Goal: Browse casually: Explore the website without a specific task or goal

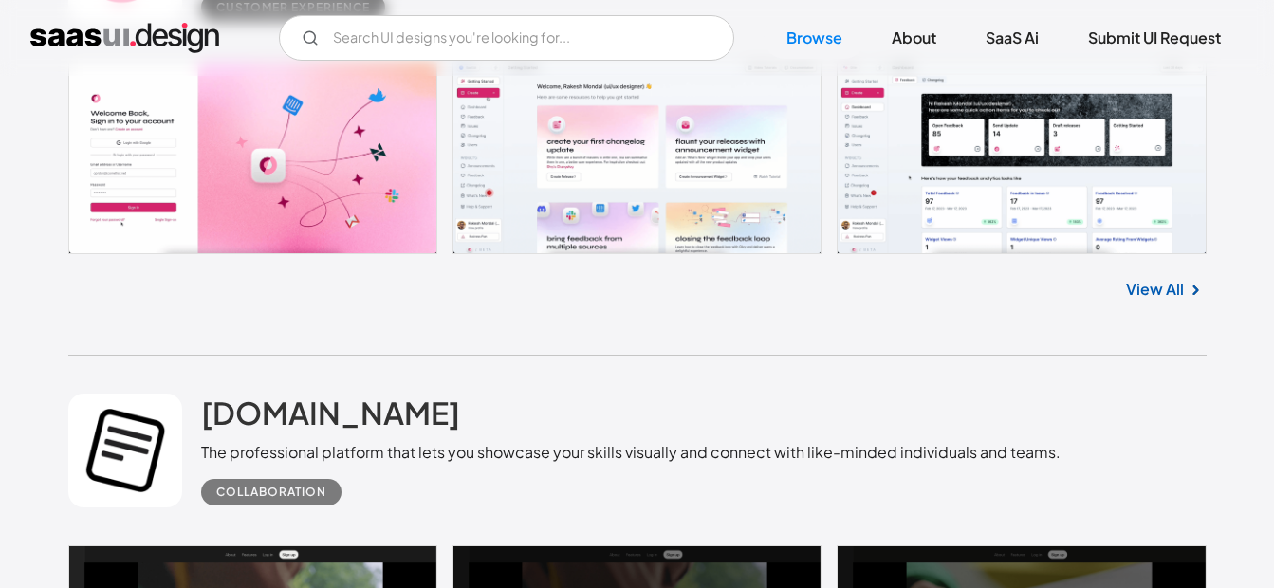
scroll to position [4408, 0]
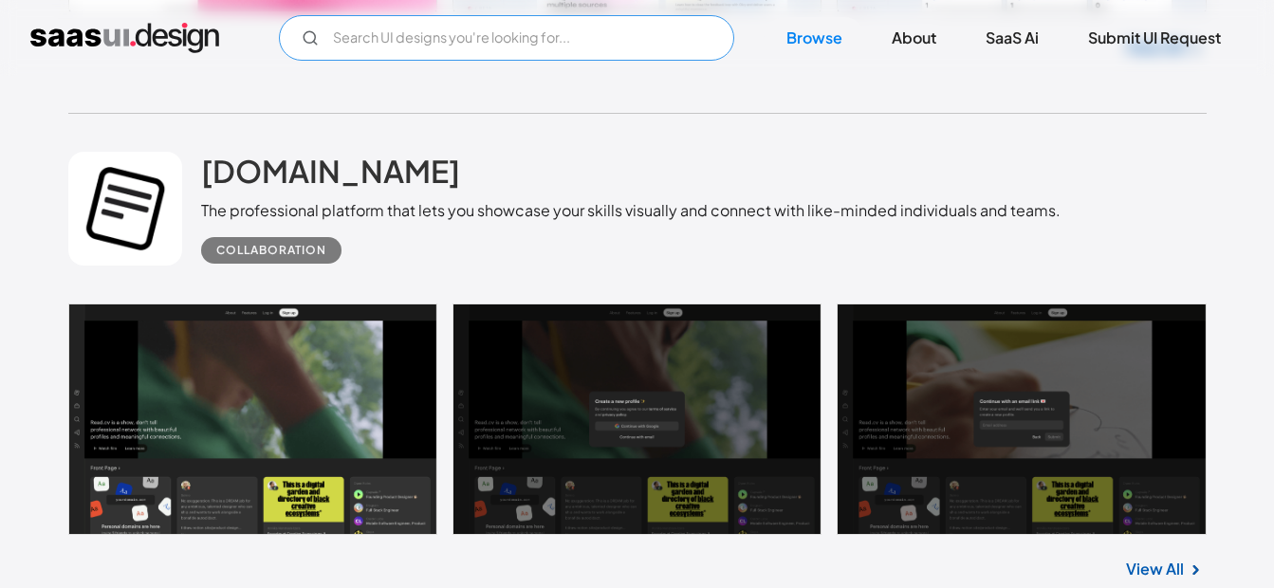
click at [540, 41] on input "Email Form" at bounding box center [506, 38] width 455 height 46
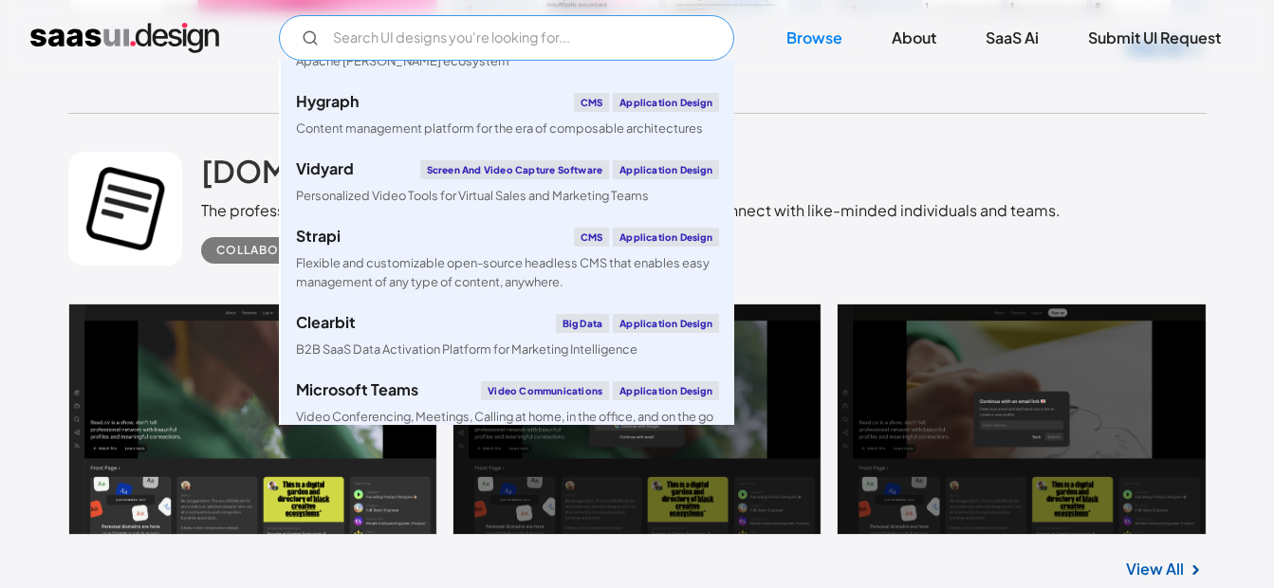
scroll to position [3130, 0]
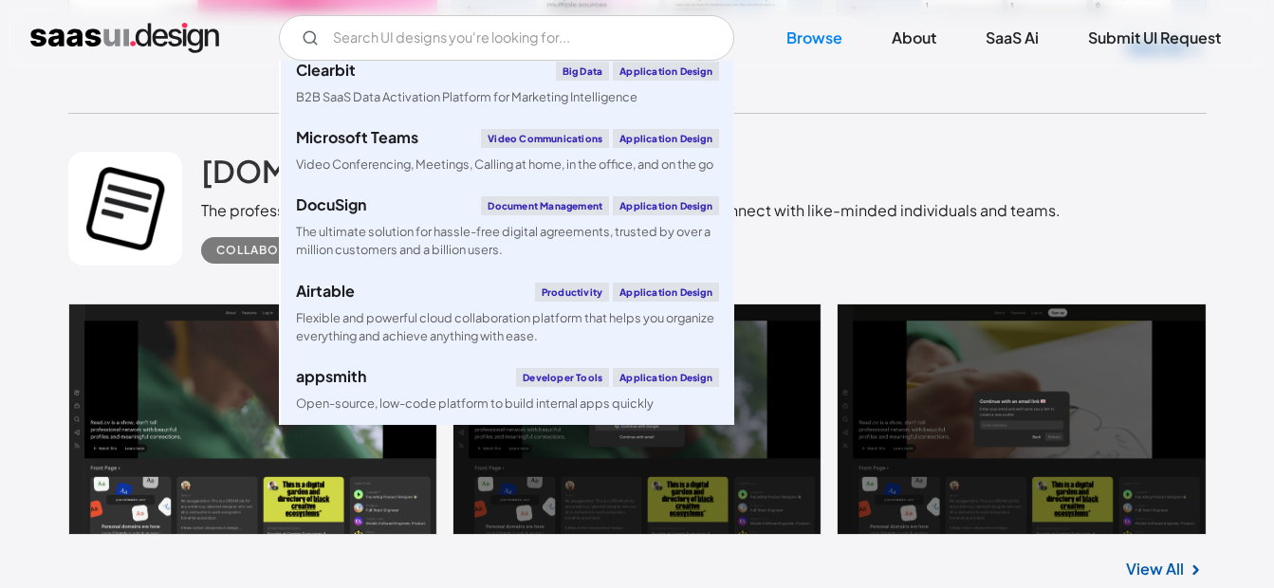
click at [1088, 164] on div "[DOMAIN_NAME] The professional platform that lets you showcase your skills visu…" at bounding box center [637, 209] width 1138 height 190
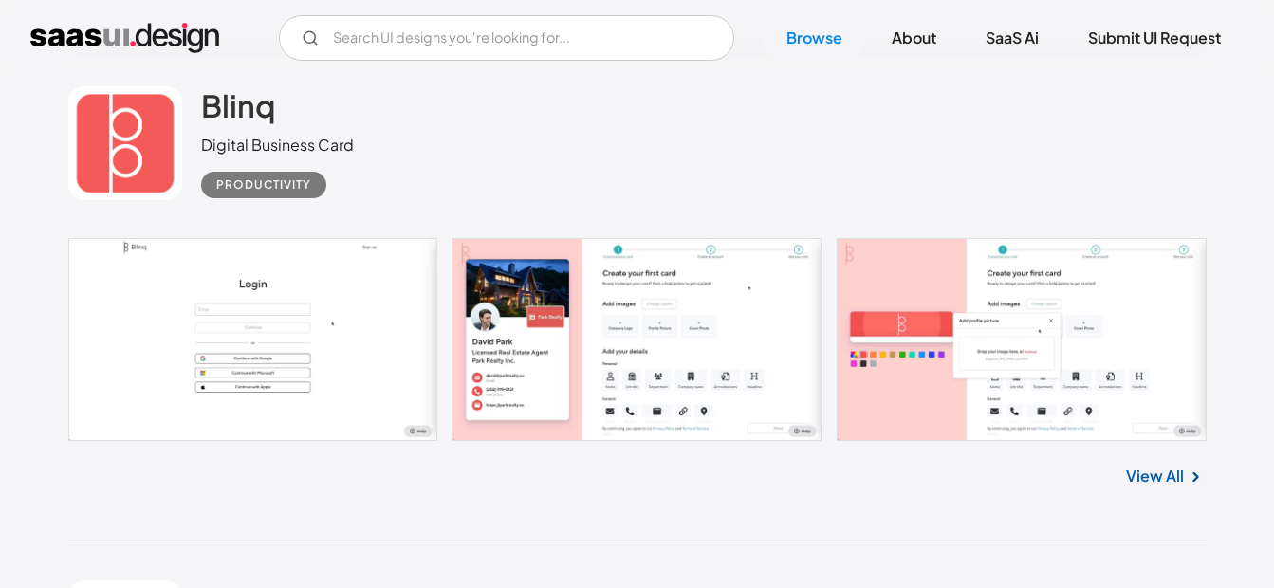
scroll to position [15159, 0]
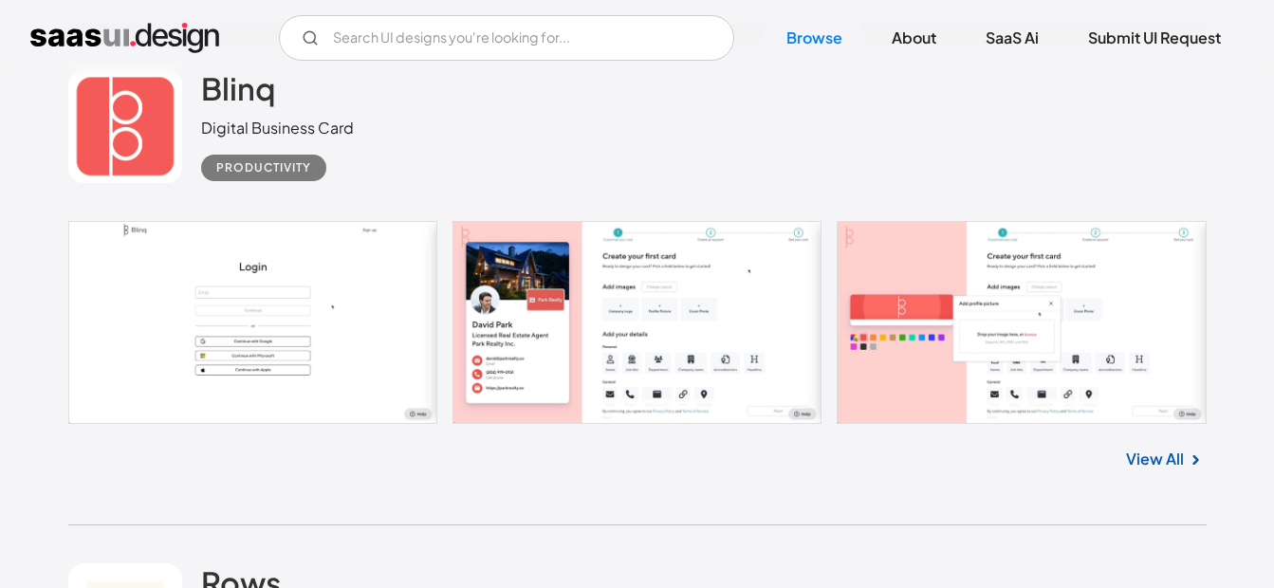
click at [1152, 451] on link "View All" at bounding box center [1155, 459] width 58 height 23
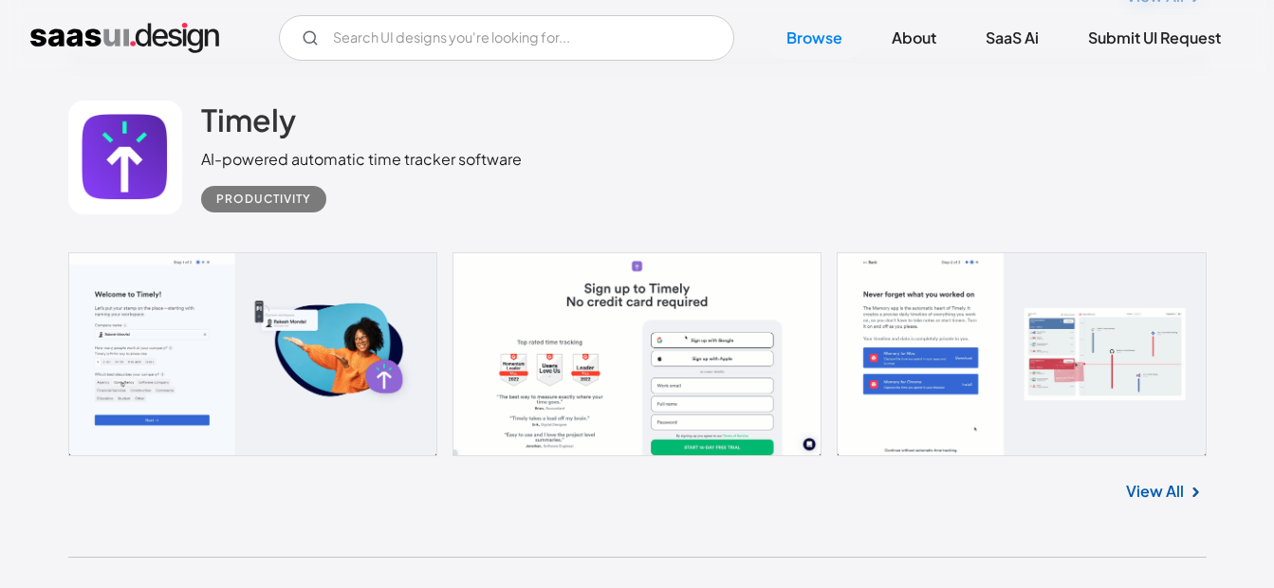
scroll to position [16297, 0]
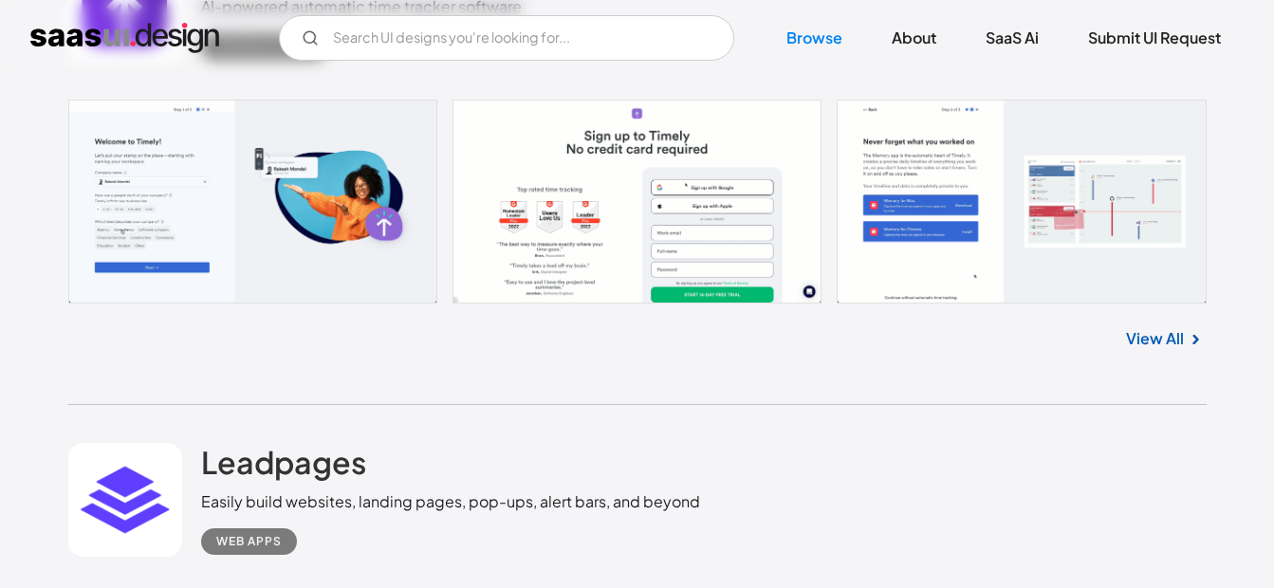
click at [1155, 343] on link "View All" at bounding box center [1155, 338] width 58 height 23
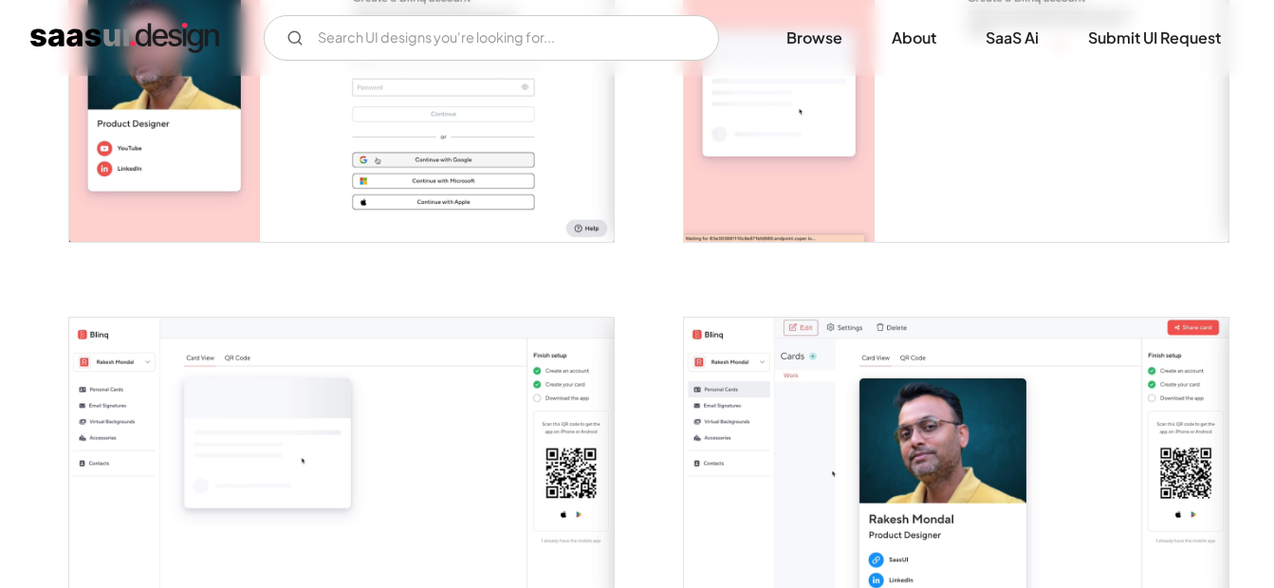
scroll to position [1802, 0]
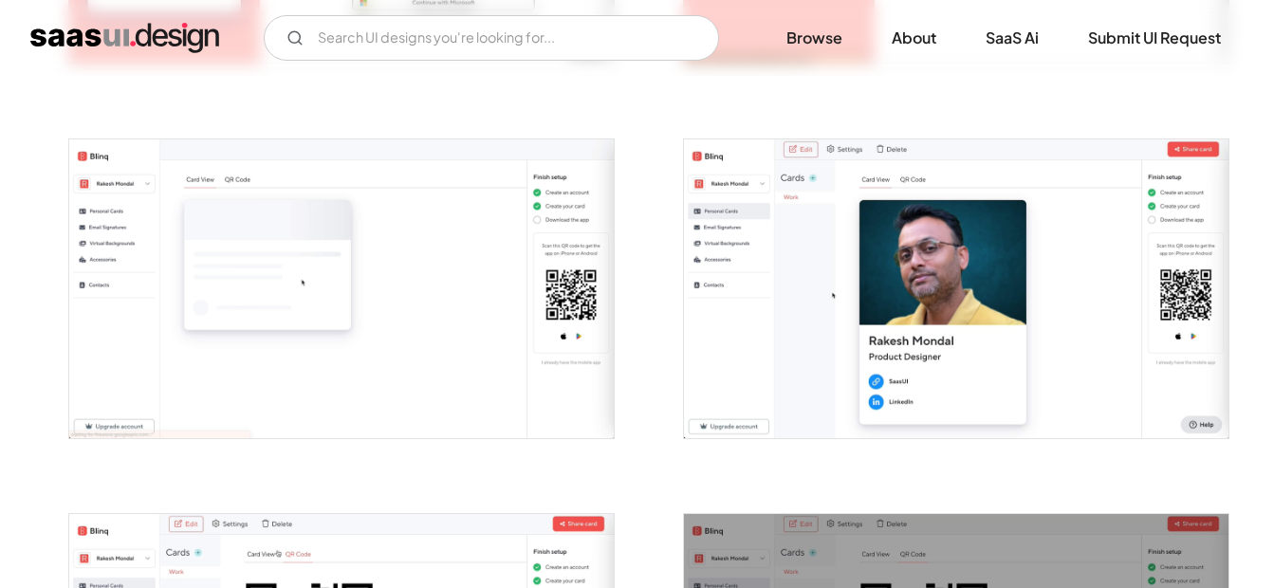
click at [790, 212] on img "open lightbox" at bounding box center [956, 288] width 544 height 299
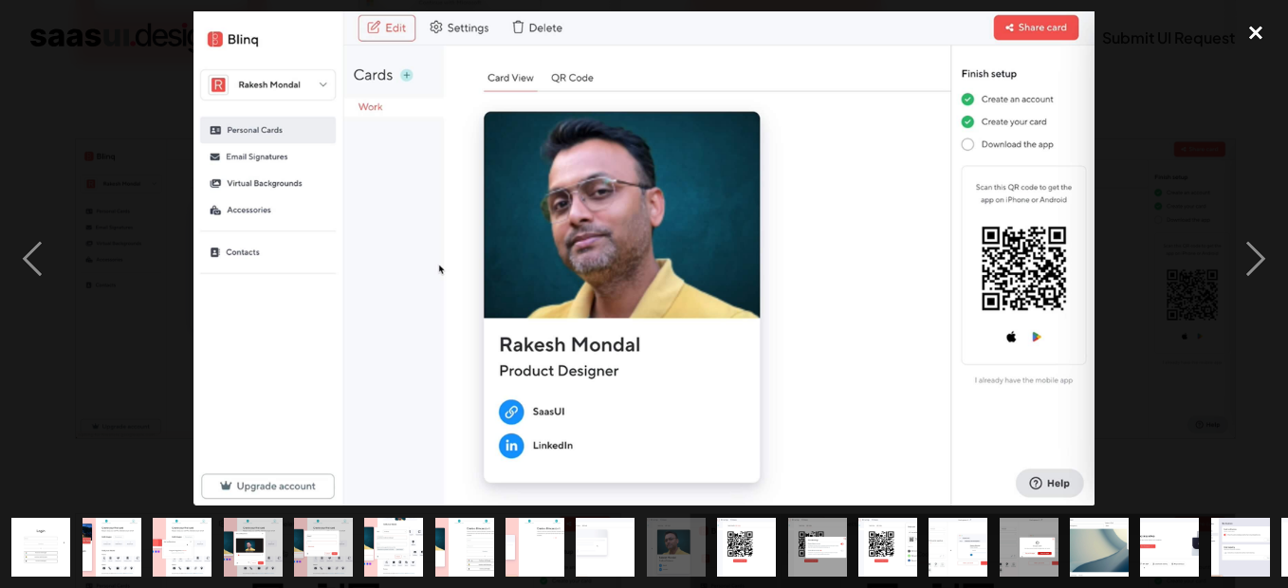
click at [1267, 22] on div "close lightbox" at bounding box center [1256, 32] width 64 height 42
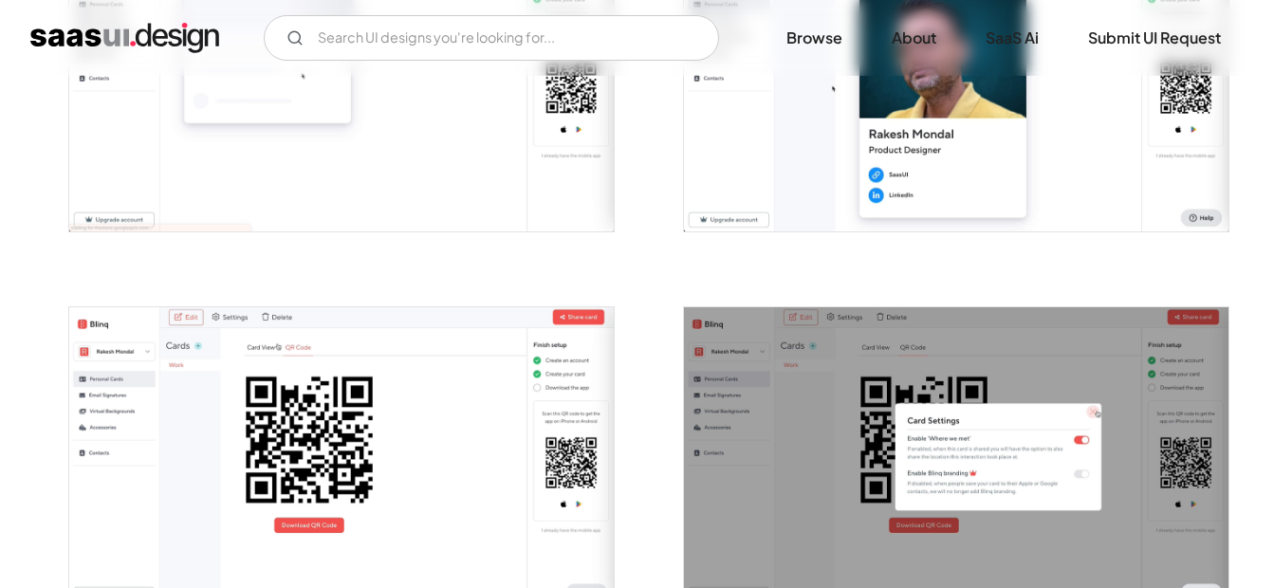
scroll to position [2276, 0]
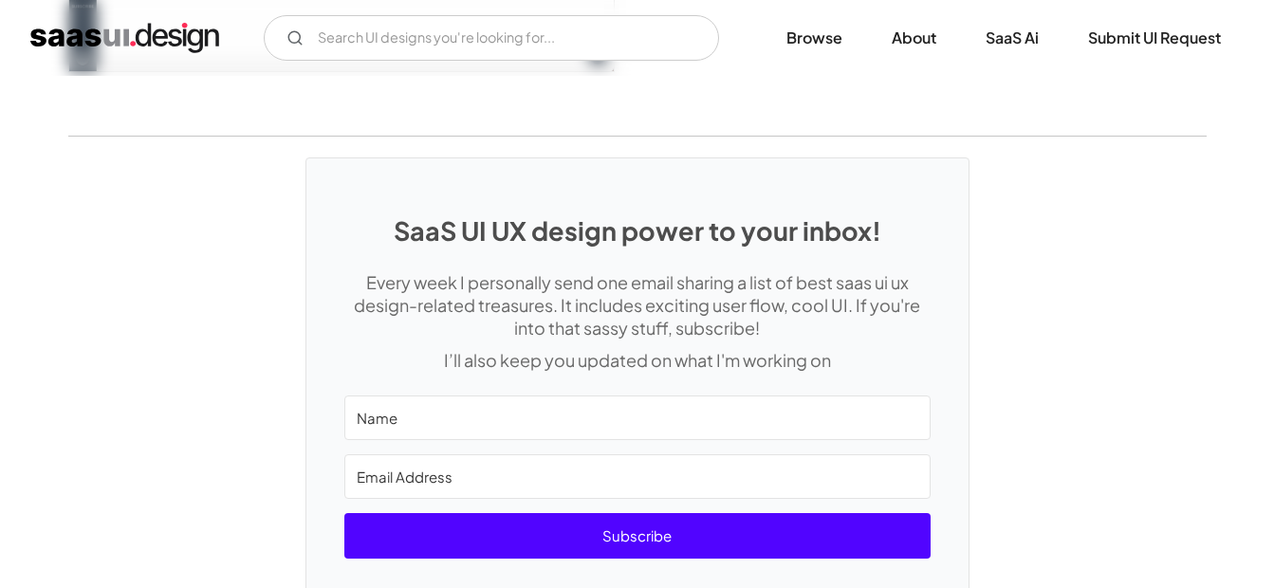
scroll to position [5356, 0]
